Goal: Task Accomplishment & Management: Manage account settings

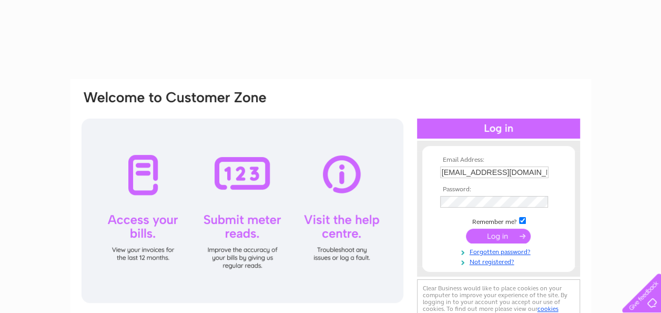
click at [507, 234] on input "submit" at bounding box center [498, 235] width 65 height 15
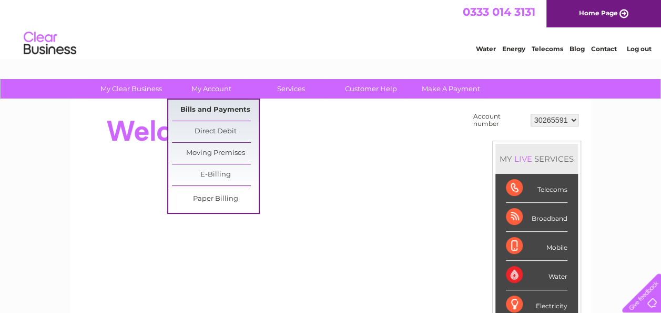
click at [217, 112] on link "Bills and Payments" at bounding box center [215, 109] width 87 height 21
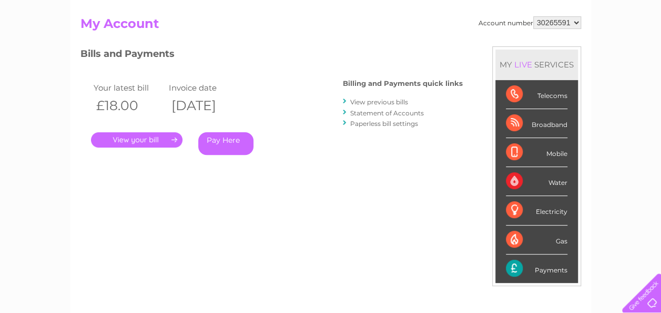
scroll to position [105, 0]
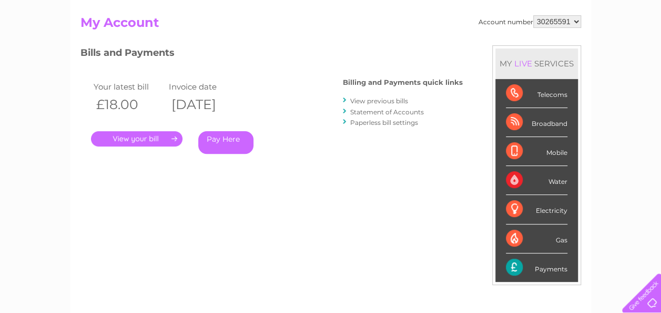
click at [167, 140] on link "." at bounding box center [137, 138] width 92 height 15
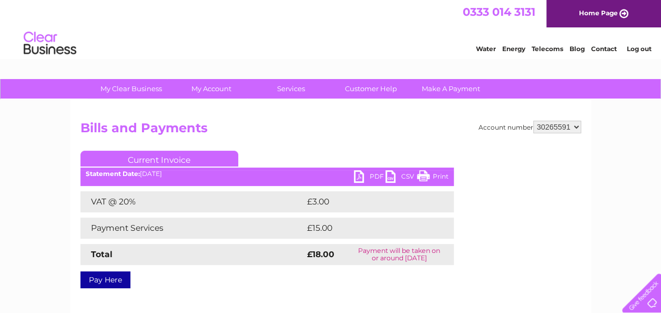
click at [367, 178] on link "PDF" at bounding box center [370, 177] width 32 height 15
